Goal: Transaction & Acquisition: Purchase product/service

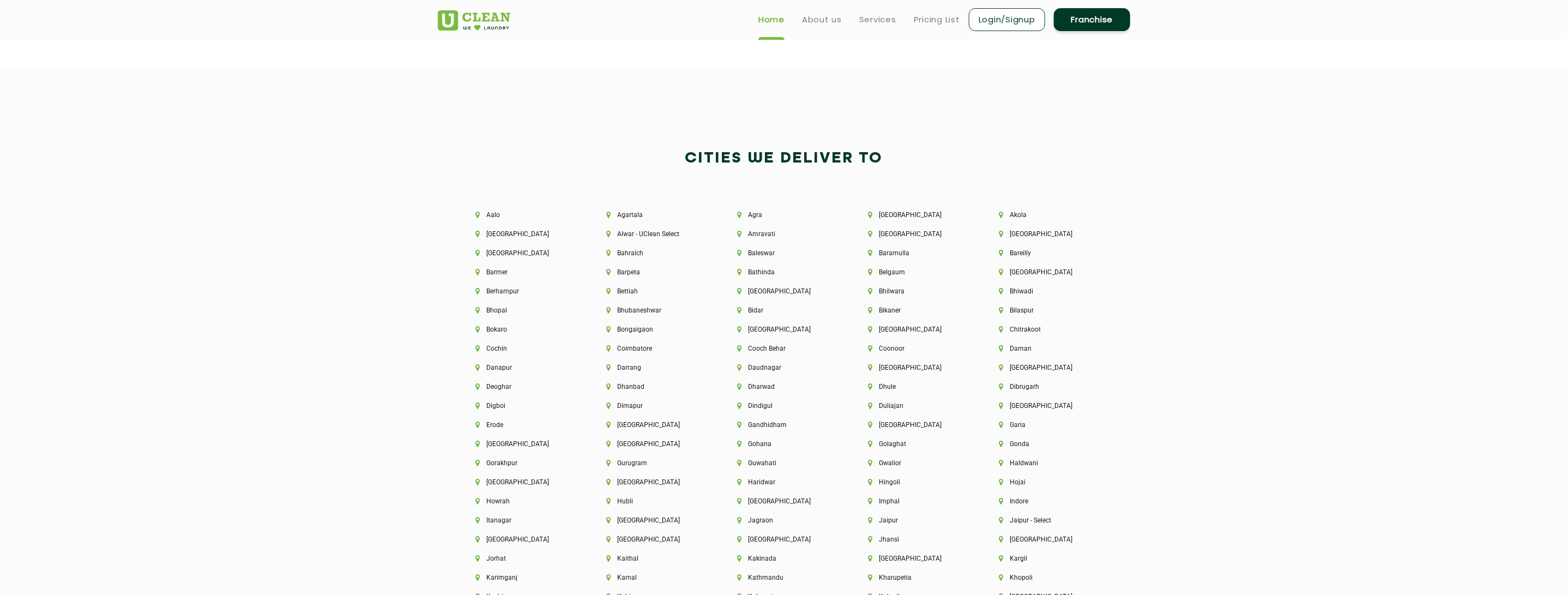
scroll to position [2563, 0]
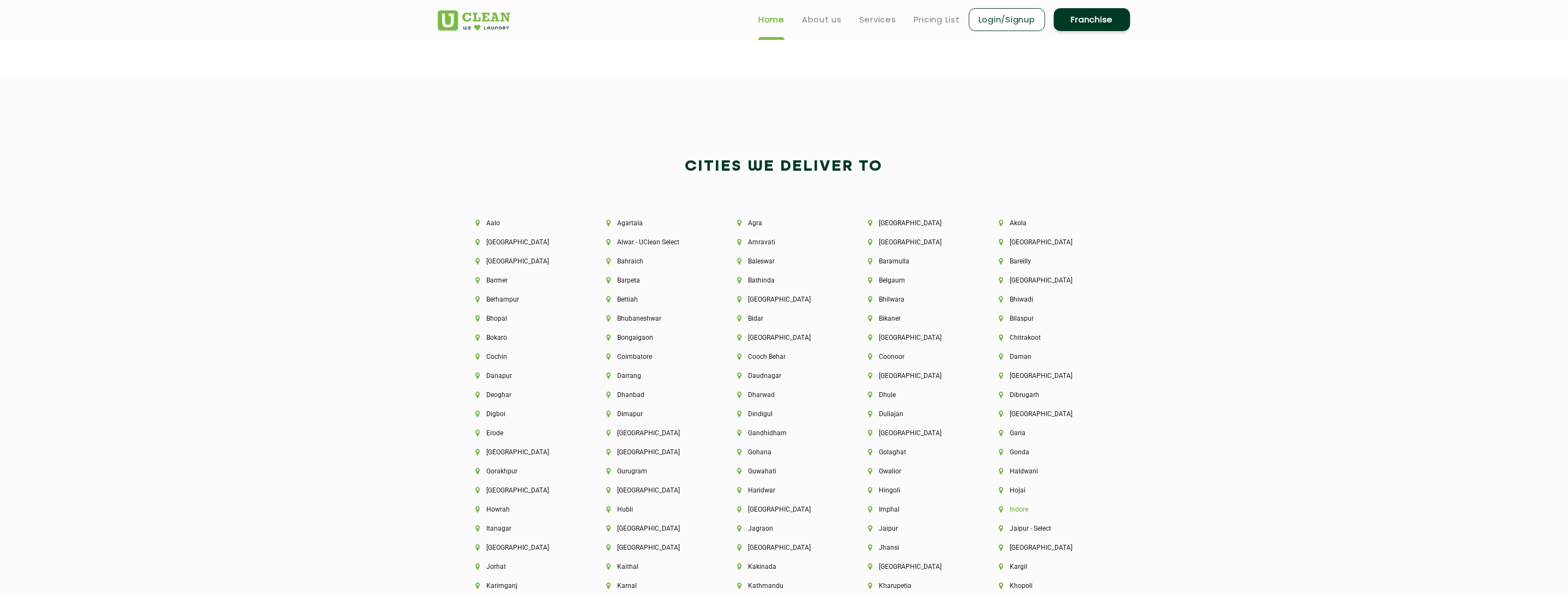
click at [1015, 513] on li "Indore" at bounding box center [1046, 510] width 94 height 8
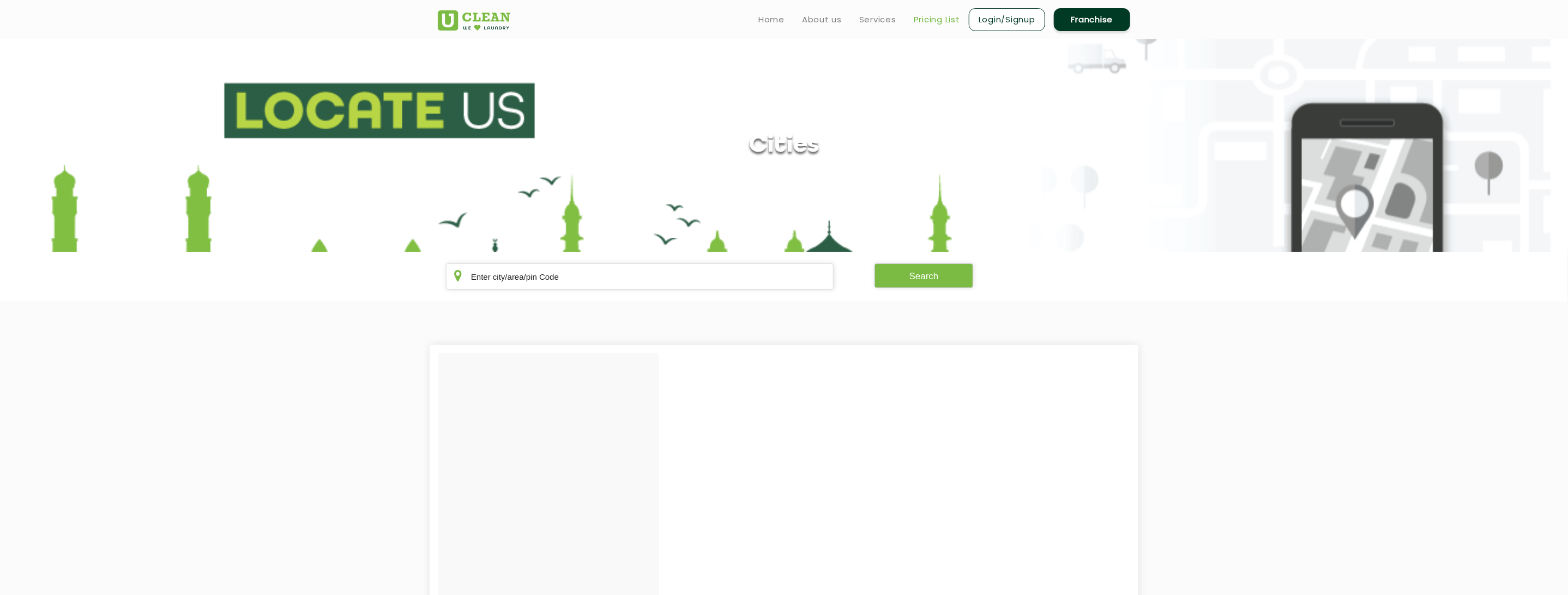
click at [919, 21] on link "Pricing List" at bounding box center [937, 20] width 46 height 13
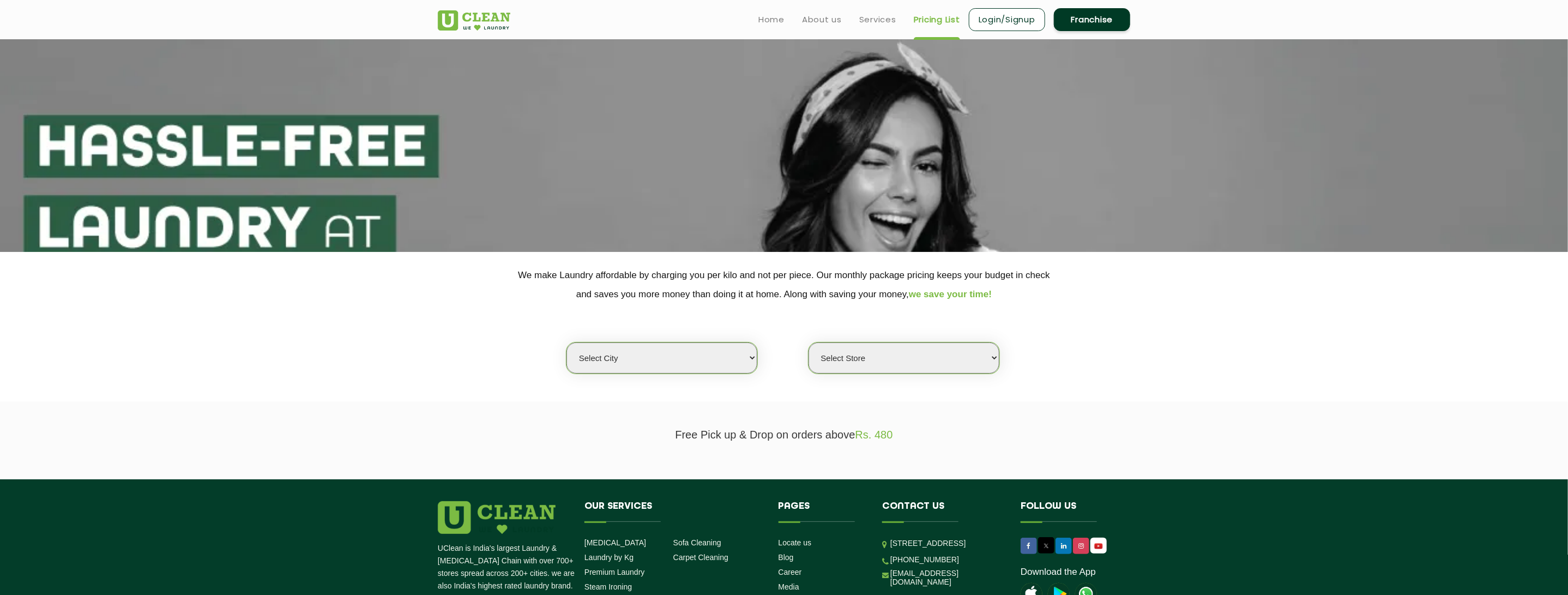
click at [638, 353] on select "Select city [GEOGRAPHIC_DATA] [GEOGRAPHIC_DATA] [GEOGRAPHIC_DATA] [GEOGRAPHIC_D…" at bounding box center [661, 357] width 191 height 31
select select "42"
click at [566, 342] on select "Select city [GEOGRAPHIC_DATA] [GEOGRAPHIC_DATA] [GEOGRAPHIC_DATA] [GEOGRAPHIC_D…" at bounding box center [661, 357] width 191 height 31
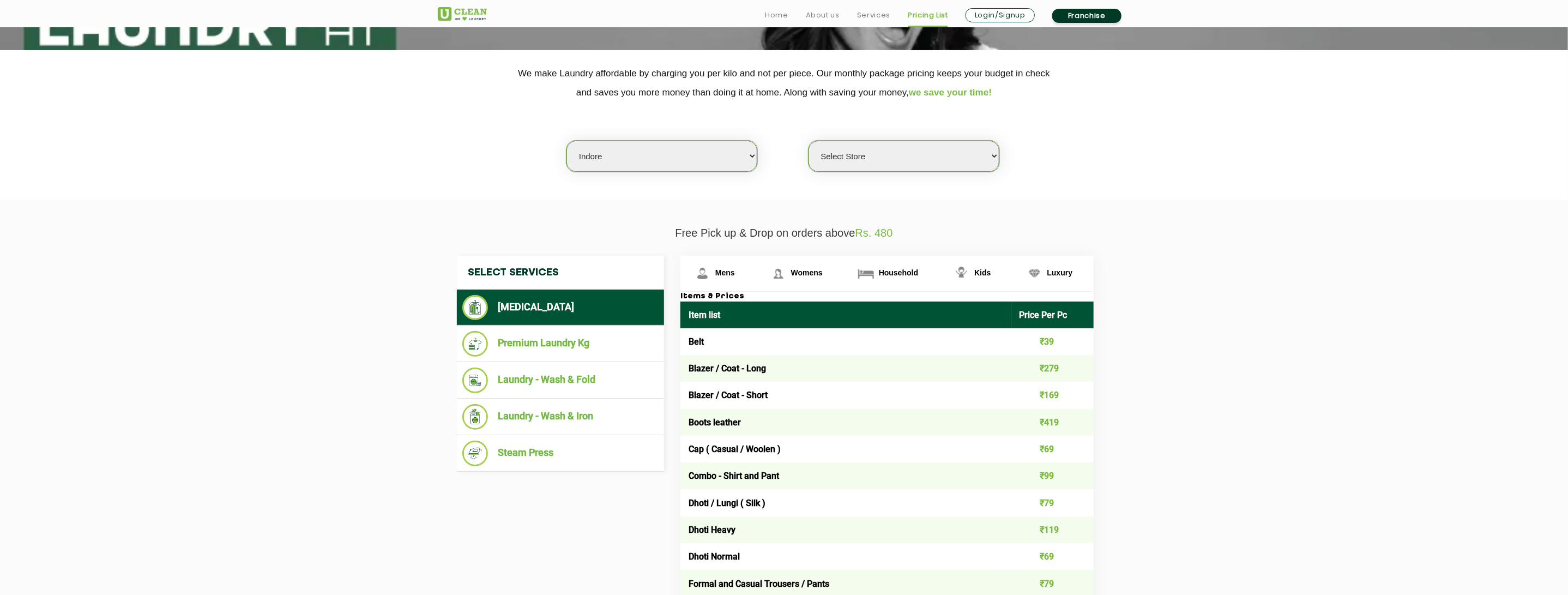
scroll to position [217, 0]
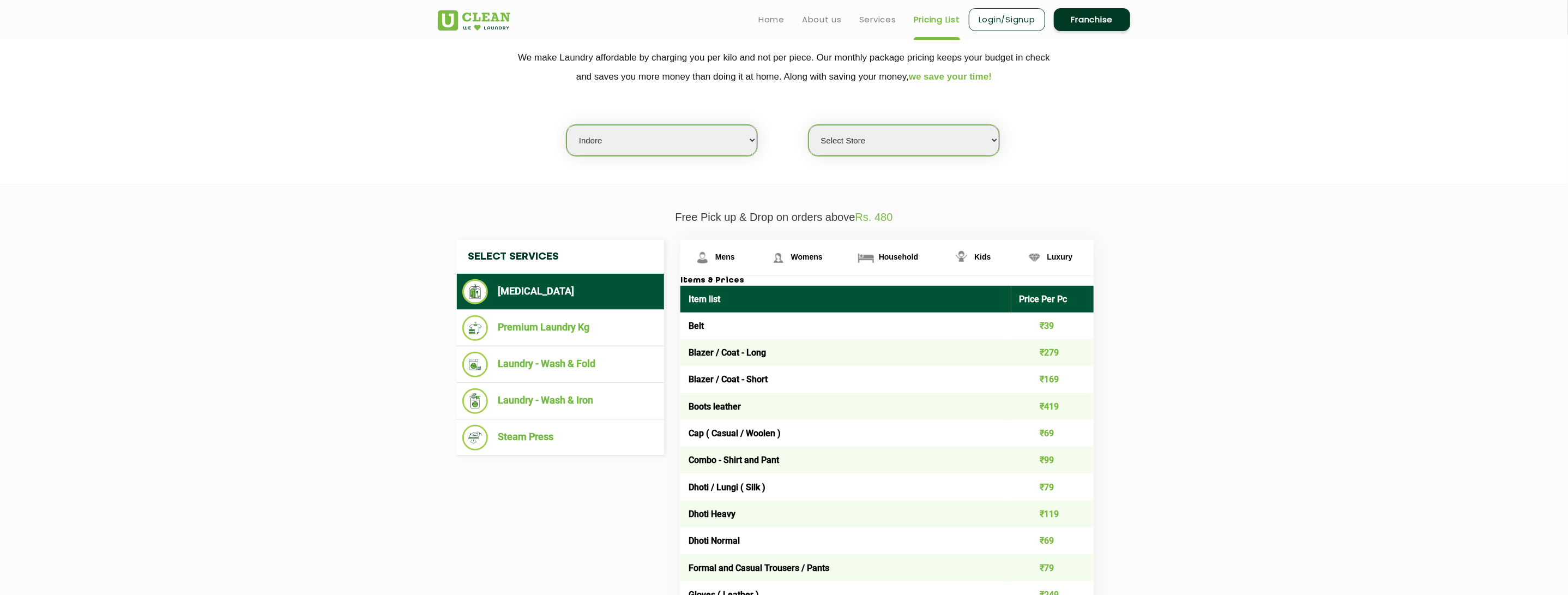
click at [898, 148] on select "Select Store" at bounding box center [903, 140] width 191 height 31
click at [808, 125] on select "Select Store" at bounding box center [903, 140] width 191 height 31
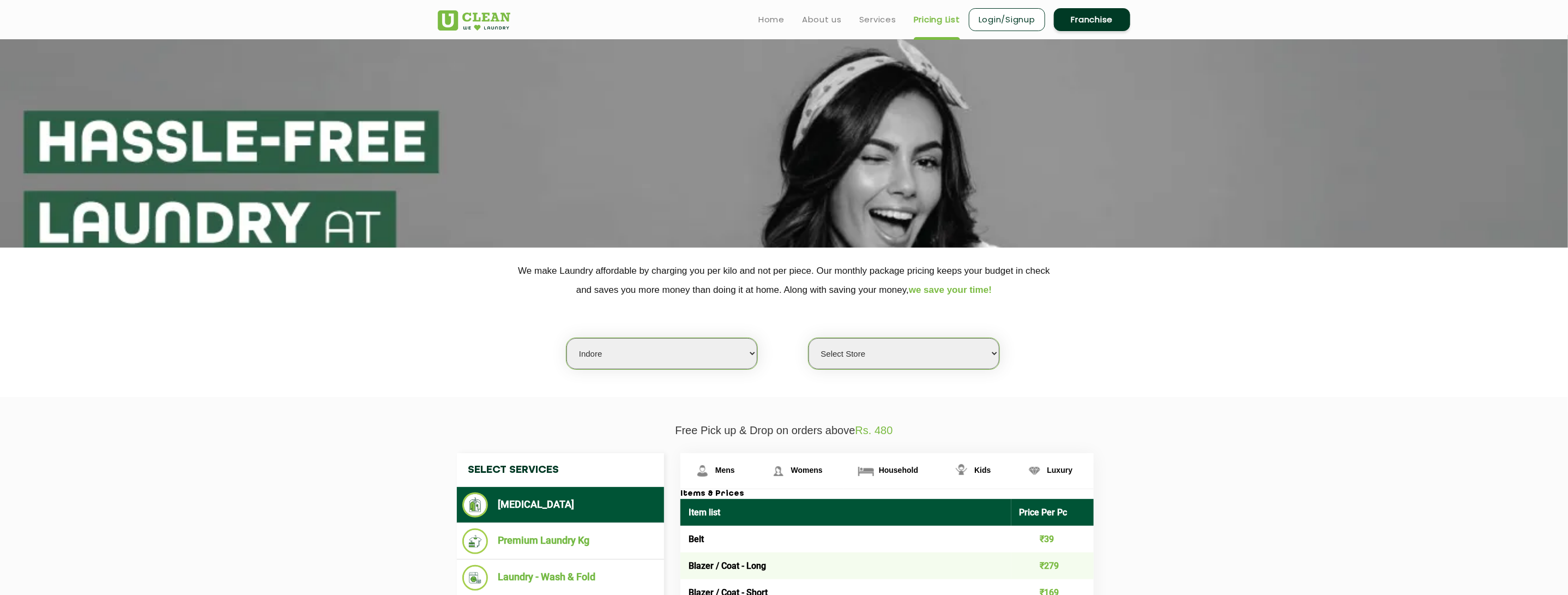
scroll to position [0, 0]
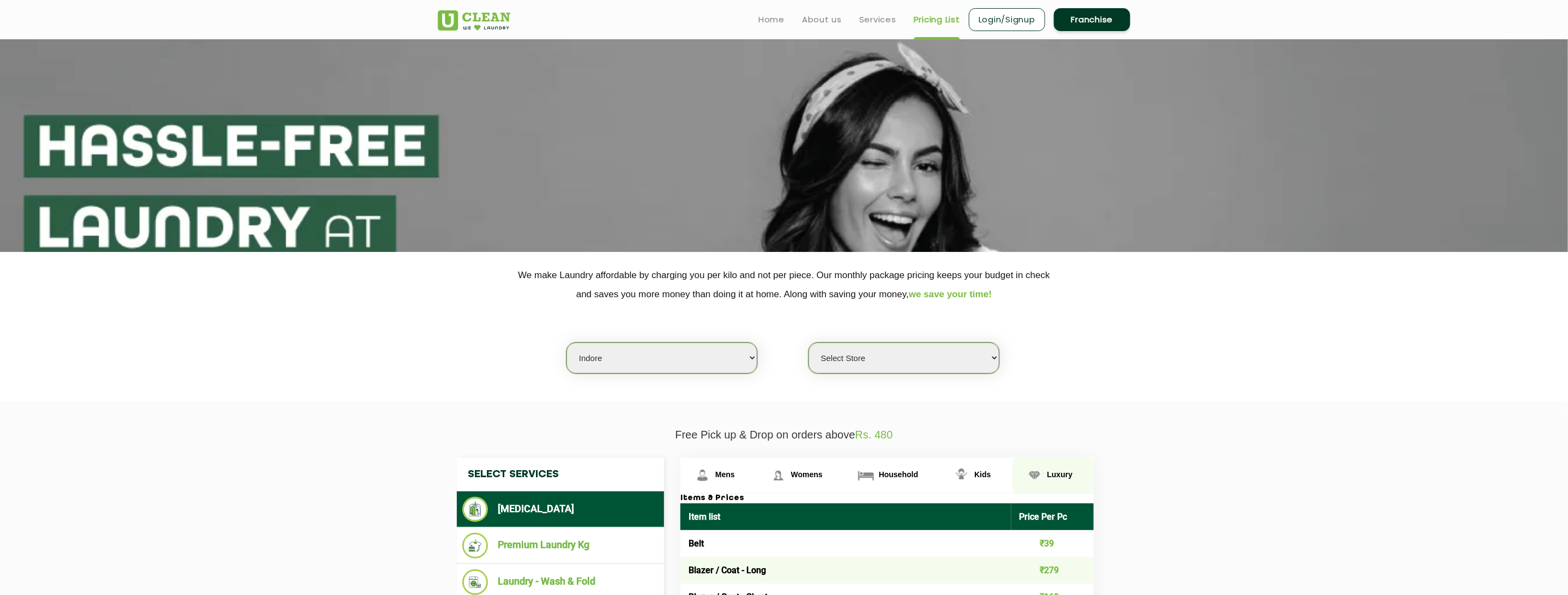
click at [1043, 477] on img at bounding box center [1034, 475] width 19 height 19
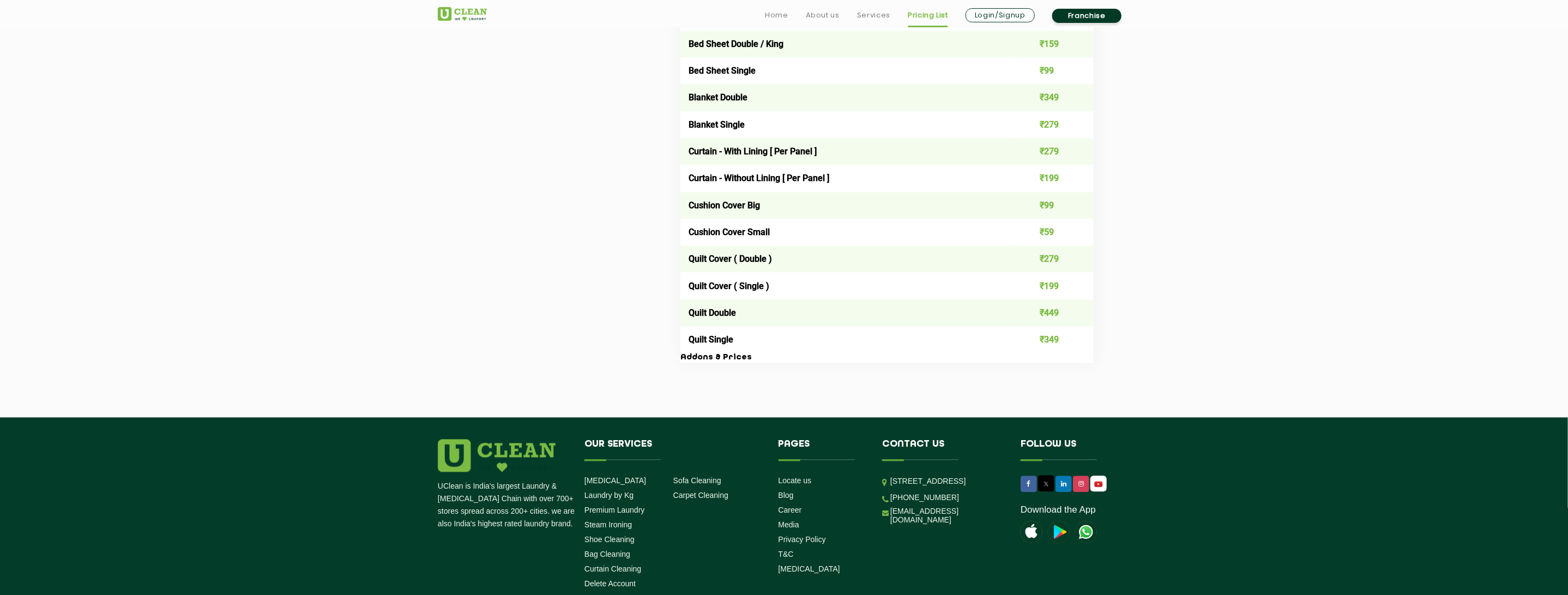
scroll to position [1744, 0]
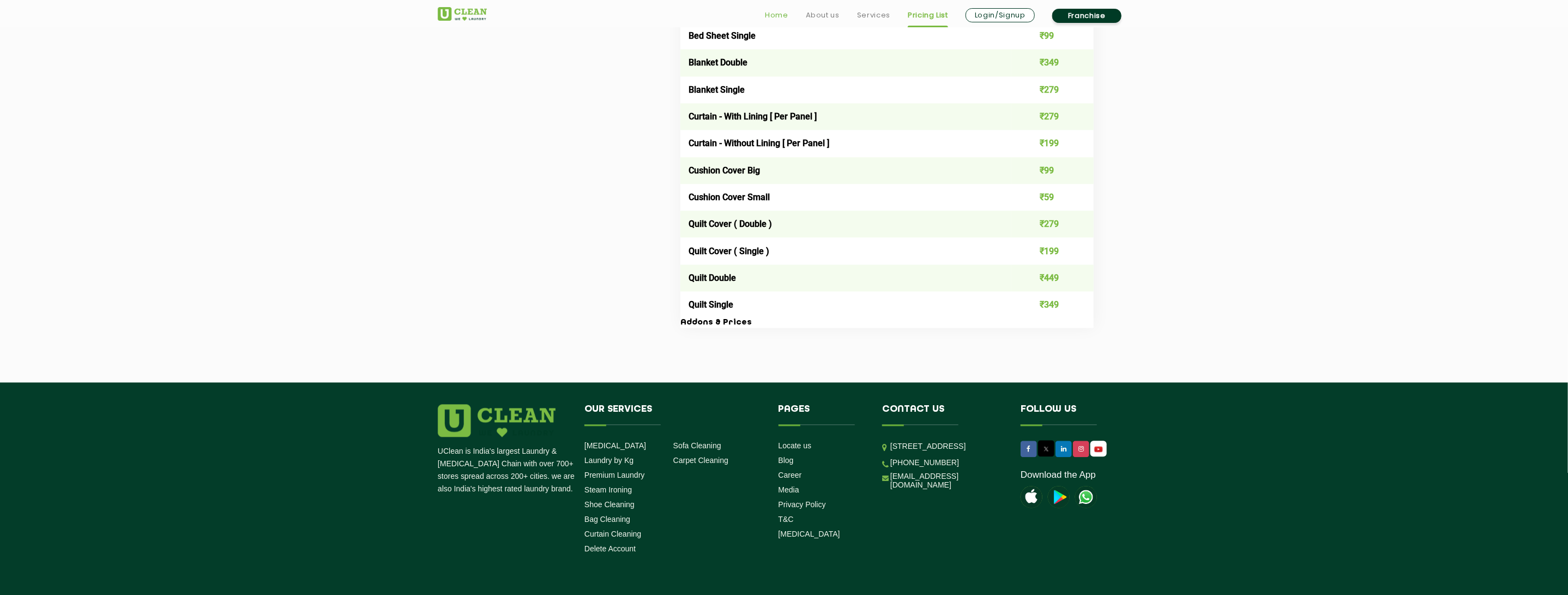
click at [784, 13] on link "Home" at bounding box center [776, 15] width 23 height 13
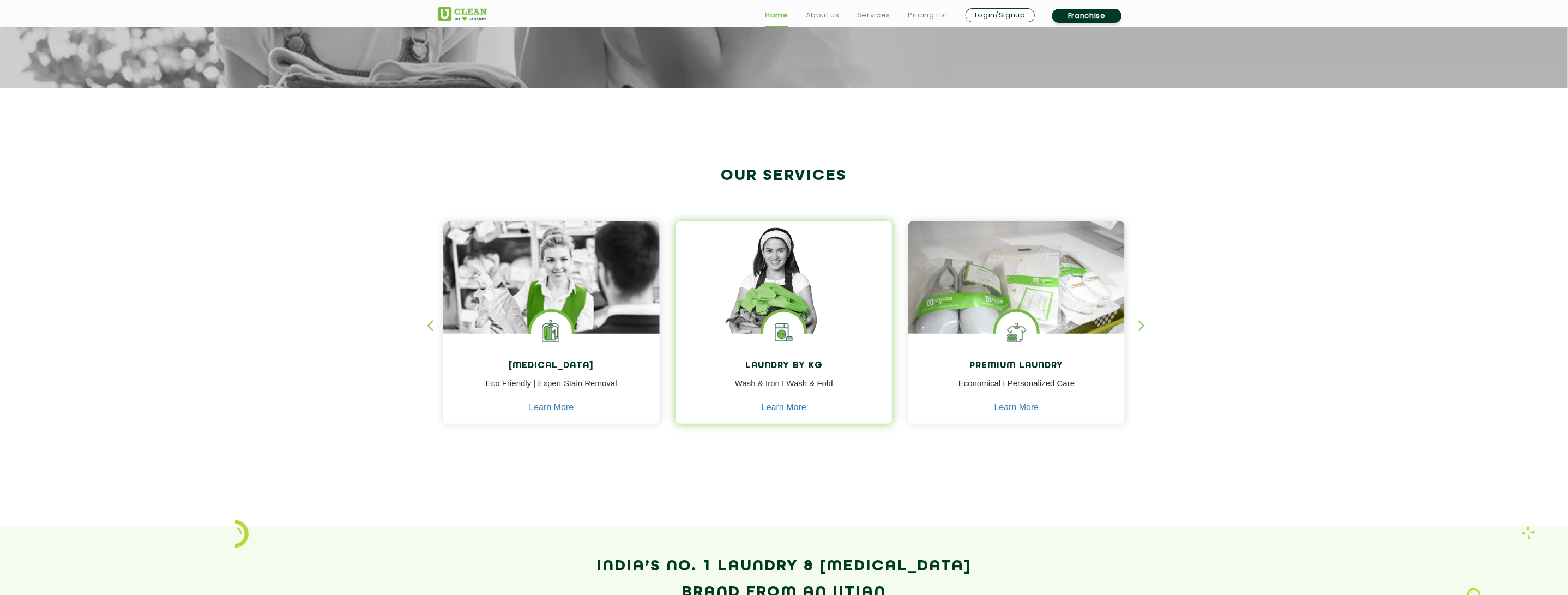
scroll to position [436, 0]
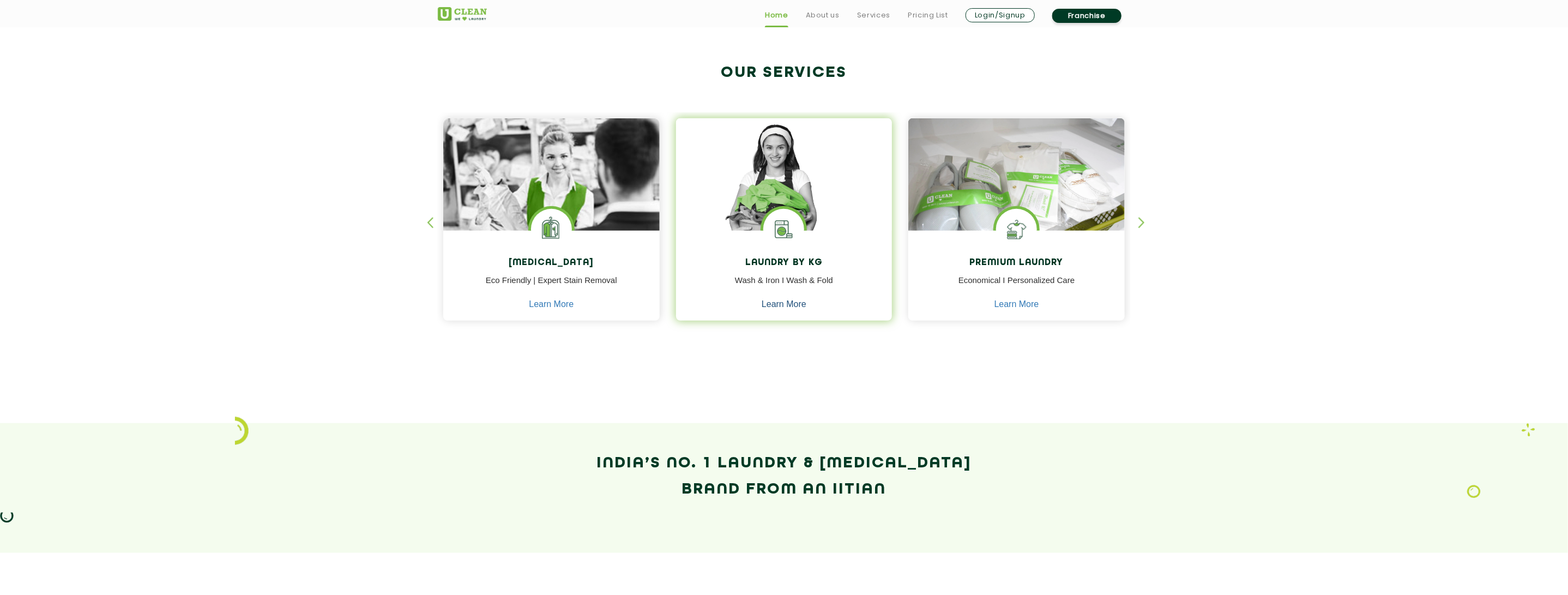
click at [798, 303] on link "Learn More" at bounding box center [784, 304] width 45 height 10
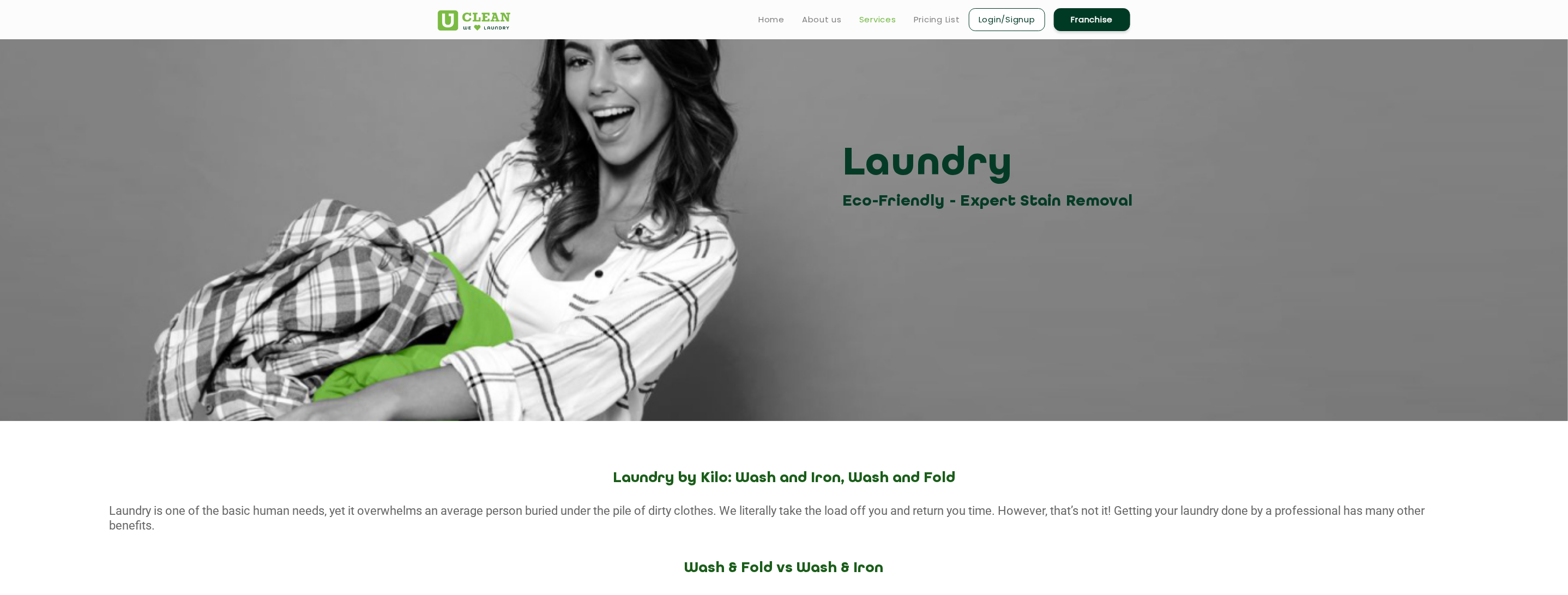
click at [881, 16] on link "Services" at bounding box center [877, 20] width 37 height 13
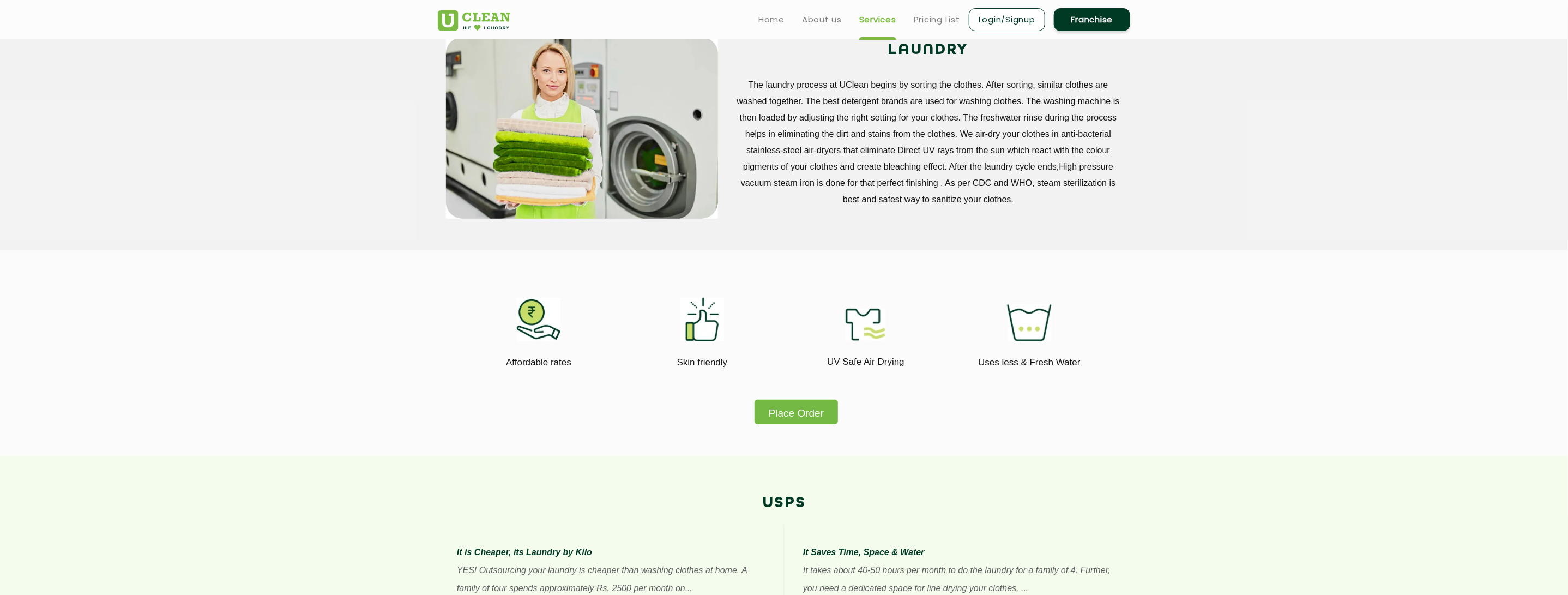
scroll to position [436, 0]
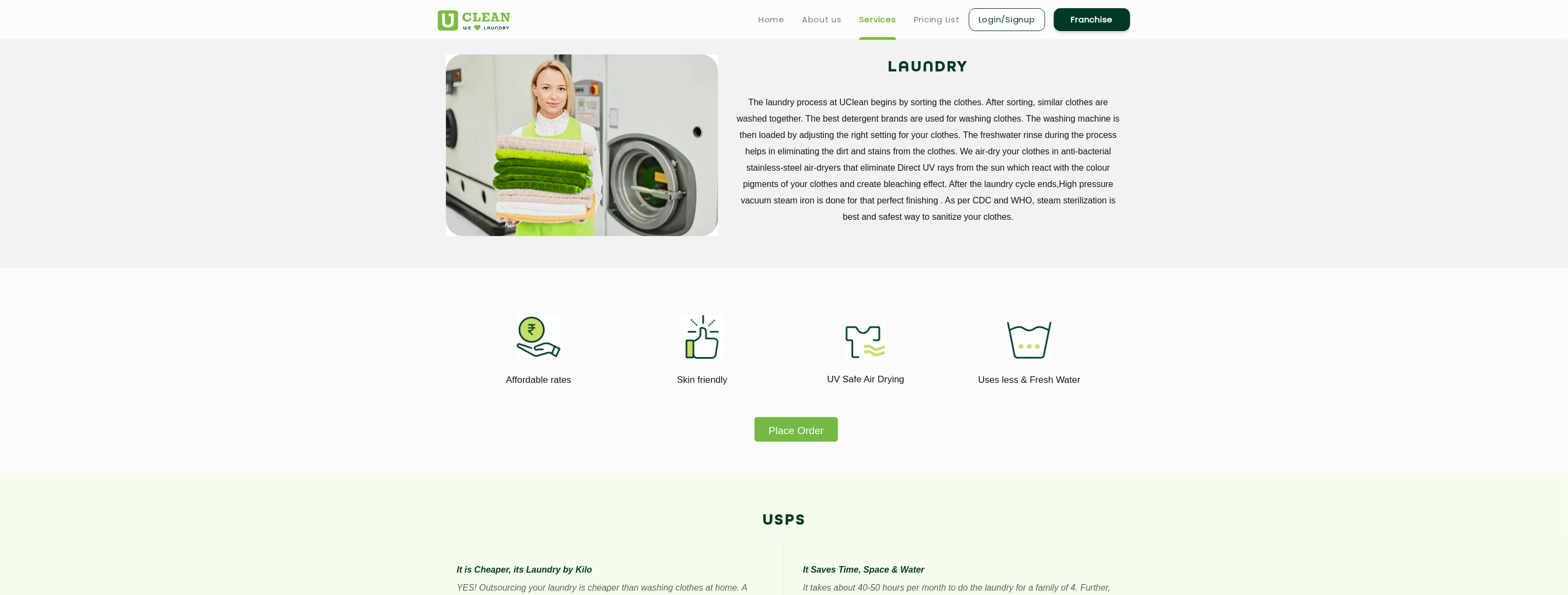
click at [779, 428] on button "Place Order" at bounding box center [796, 429] width 83 height 25
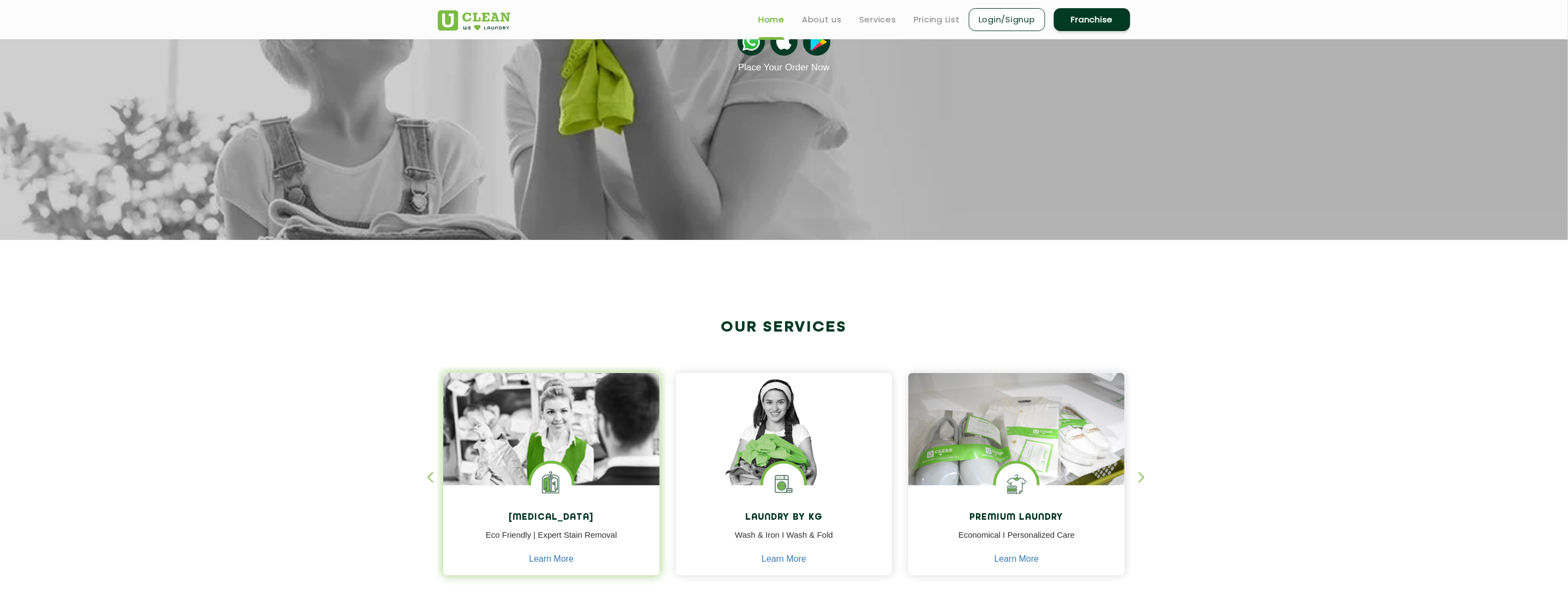
scroll to position [54, 0]
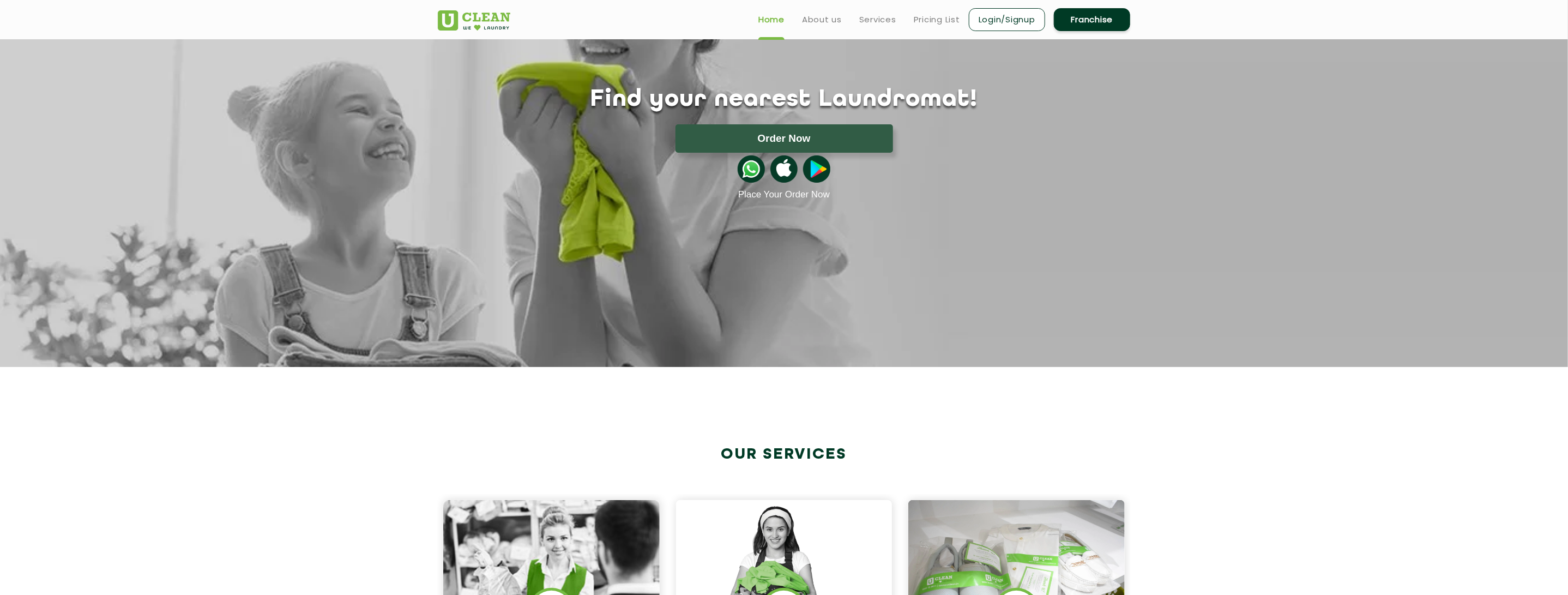
click at [751, 172] on img at bounding box center [751, 169] width 27 height 27
